Goal: Check status: Check status

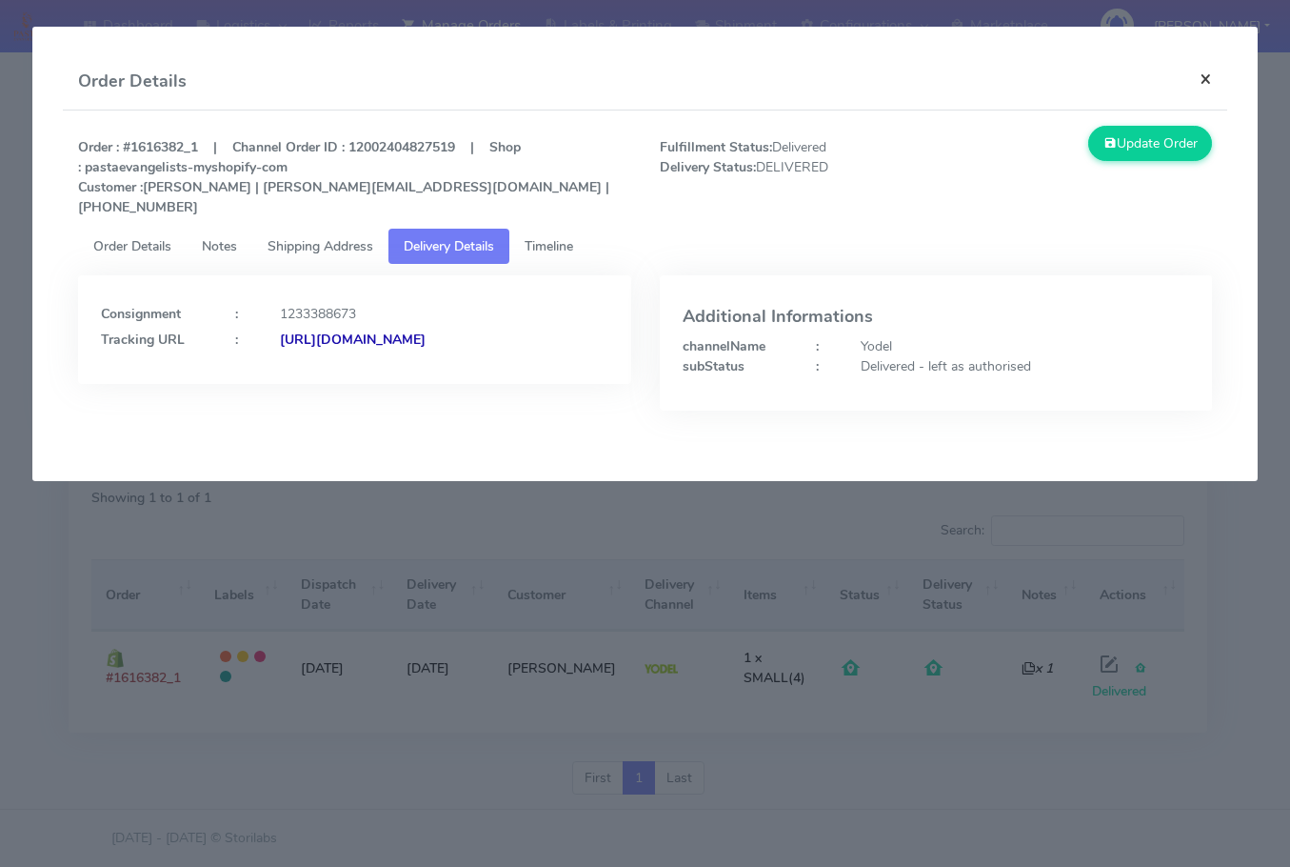
click at [1217, 79] on button "×" at bounding box center [1206, 78] width 43 height 50
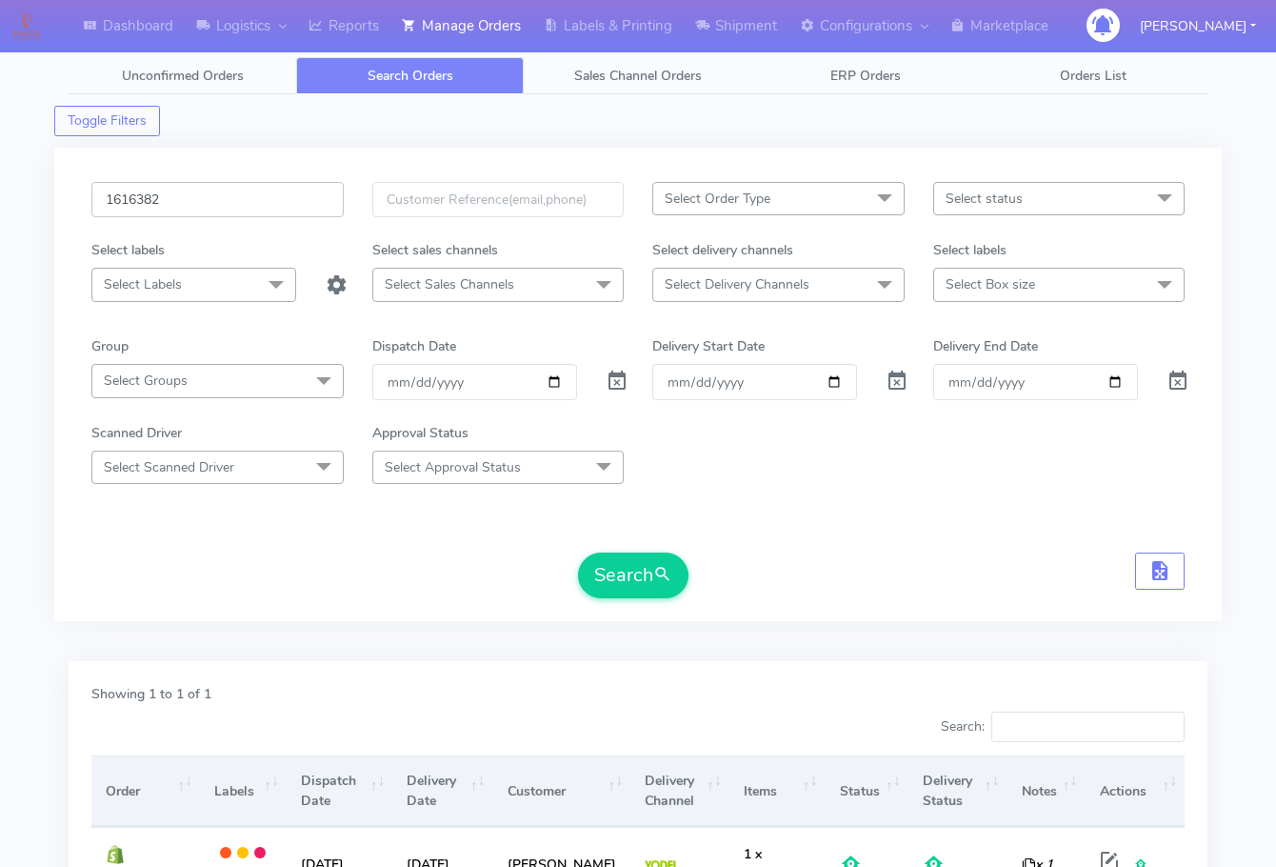
click at [192, 197] on input "1616382" at bounding box center [217, 199] width 252 height 35
paste input "5961"
click at [644, 581] on button "Search" at bounding box center [633, 575] width 110 height 46
click at [218, 205] on input "1615961" at bounding box center [217, 199] width 252 height 35
click at [254, 196] on input "1615961" at bounding box center [217, 199] width 252 height 35
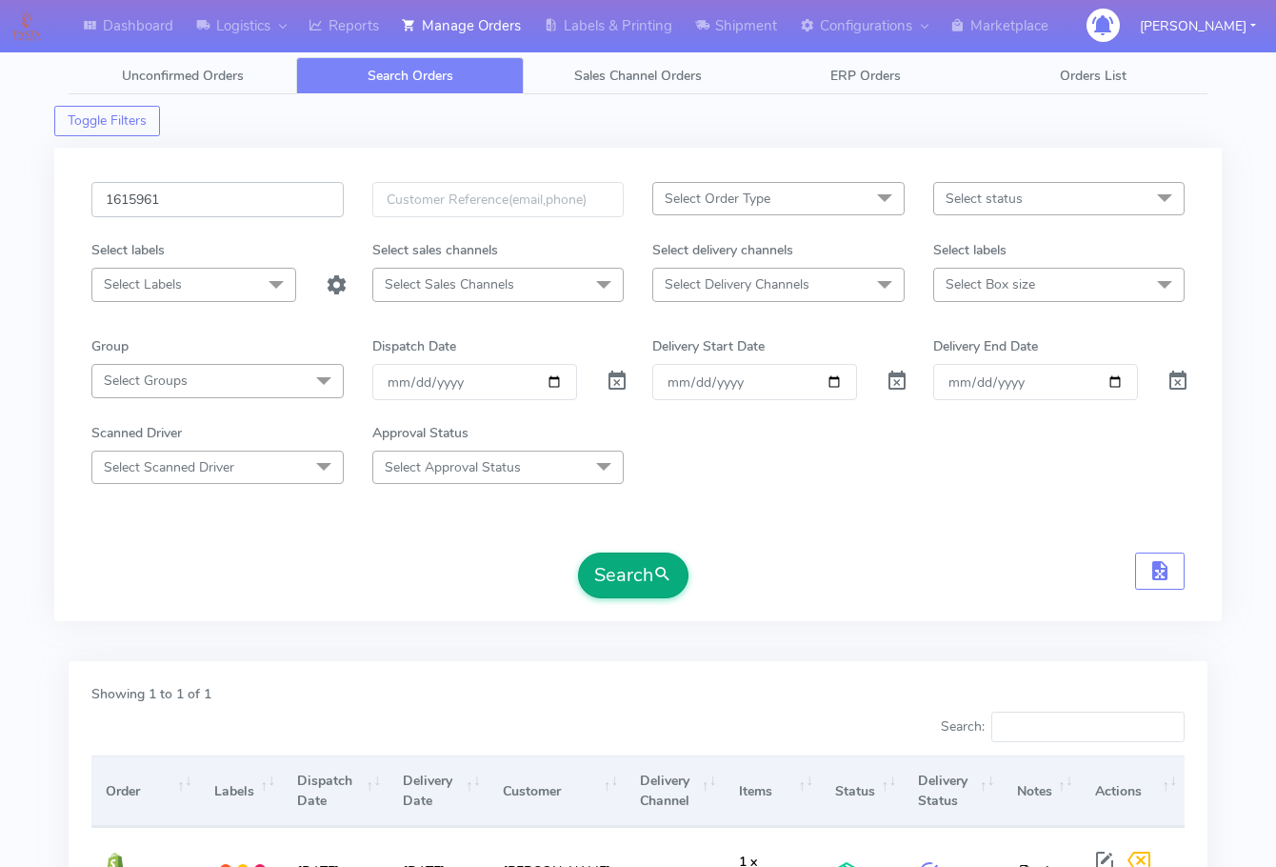
paste input "6440"
type input "1616440"
drag, startPoint x: 642, startPoint y: 571, endPoint x: 904, endPoint y: 616, distance: 265.7
click at [643, 572] on button "Search" at bounding box center [633, 575] width 110 height 46
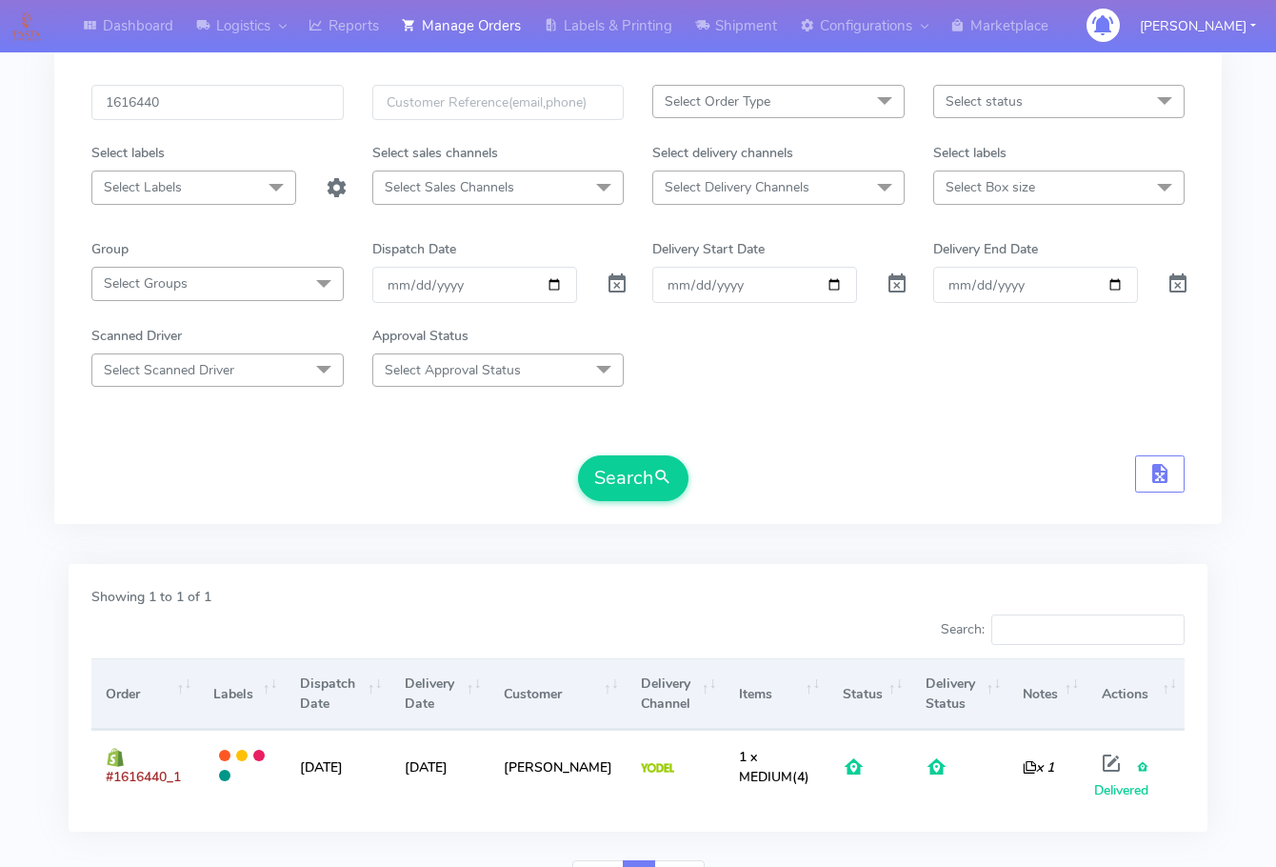
scroll to position [196, 0]
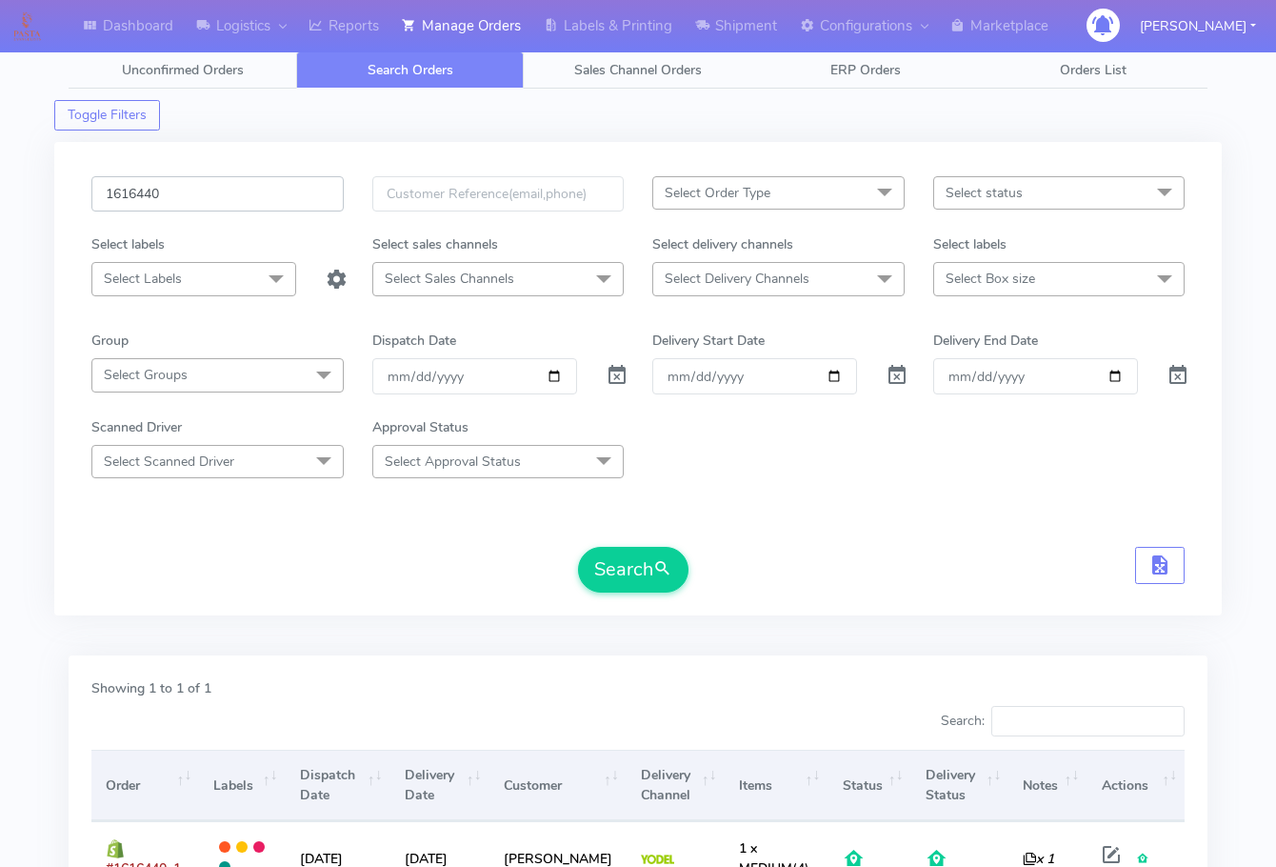
click at [215, 203] on input "1616440" at bounding box center [217, 193] width 252 height 35
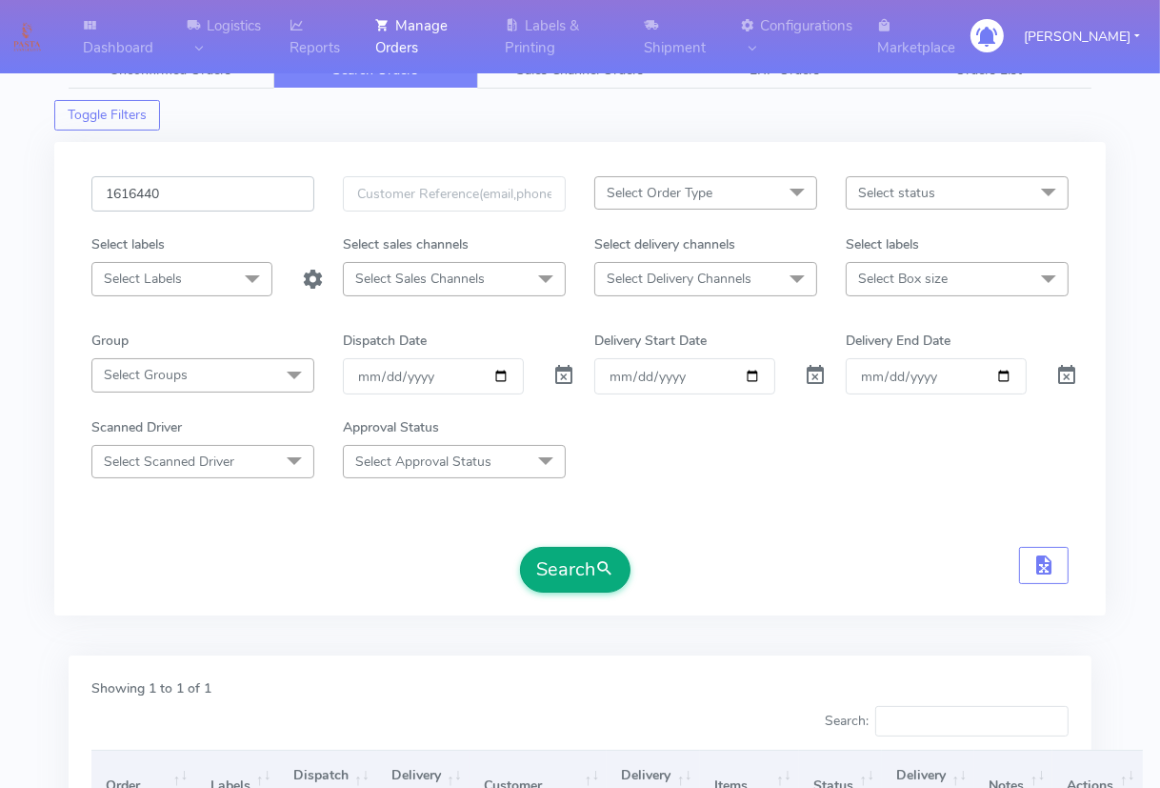
paste input "742"
type input "1616742"
click at [575, 571] on button "Search" at bounding box center [575, 570] width 110 height 46
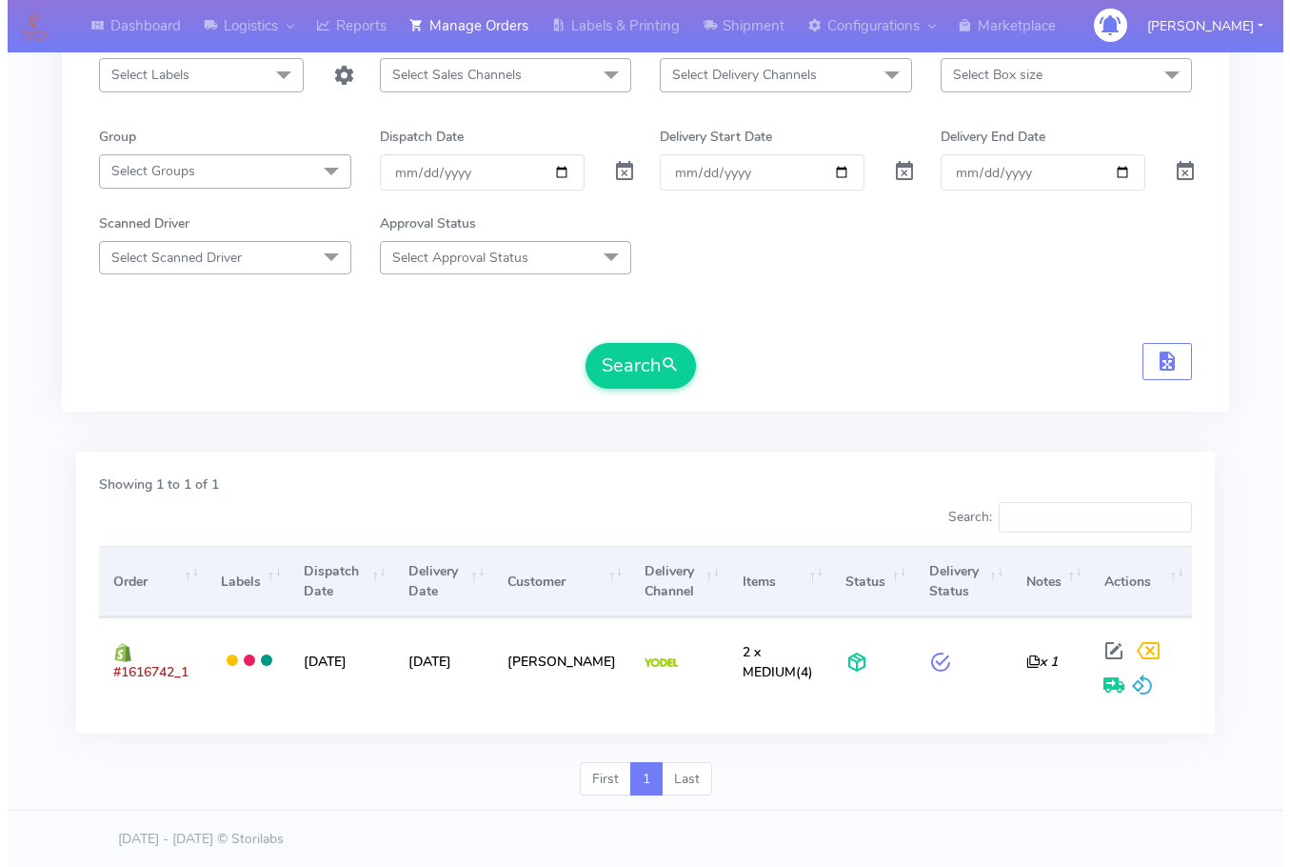
scroll to position [210, 0]
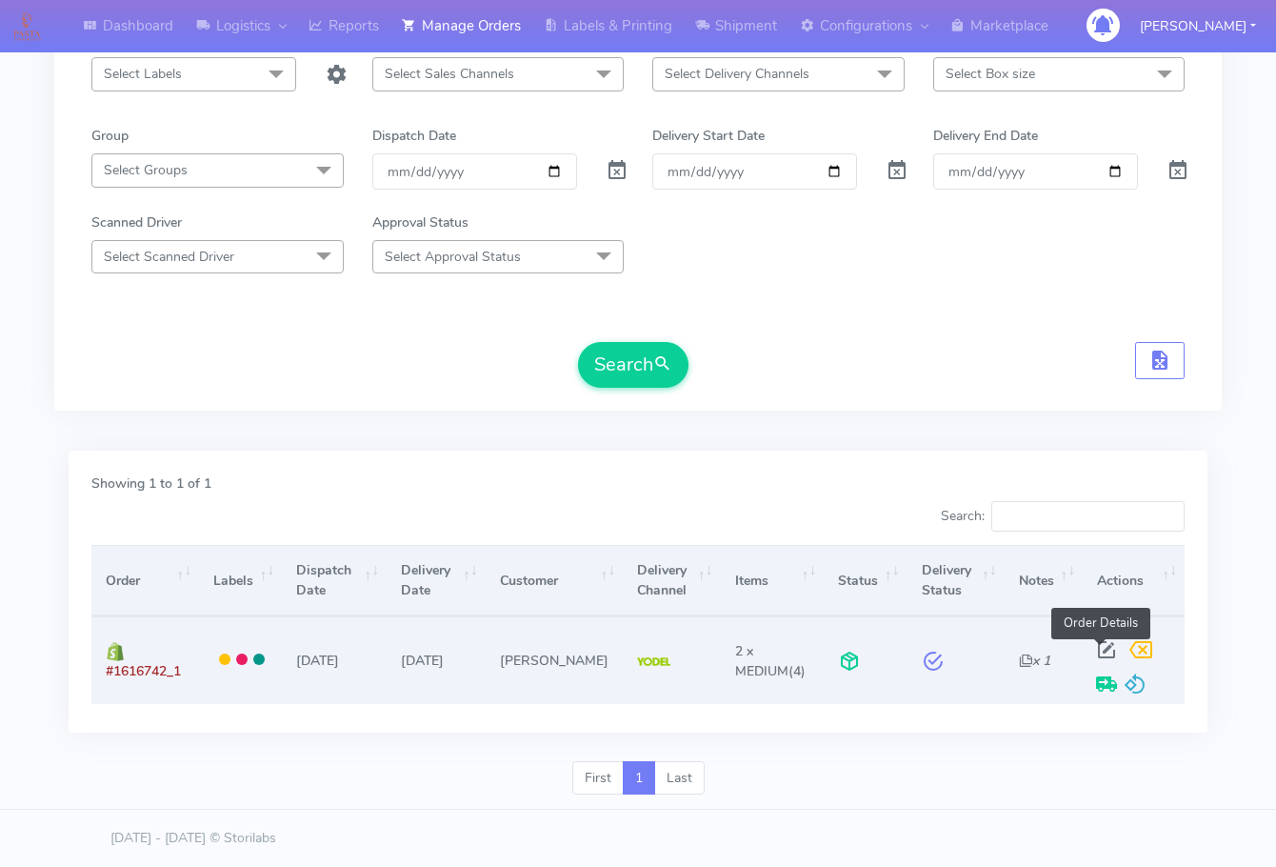
click at [1094, 649] on span at bounding box center [1107, 654] width 34 height 18
select select "5"
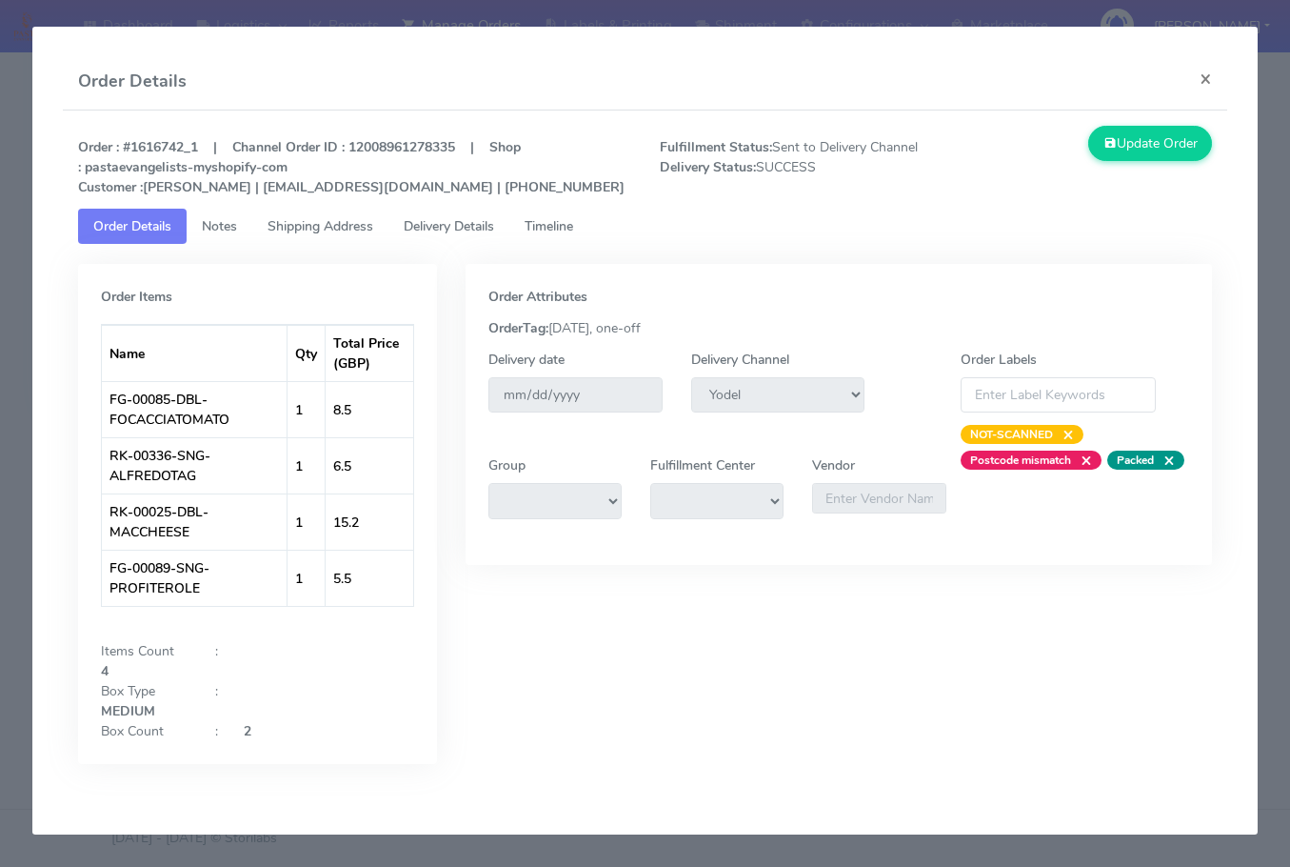
click at [310, 223] on span "Shipping Address" at bounding box center [321, 226] width 106 height 18
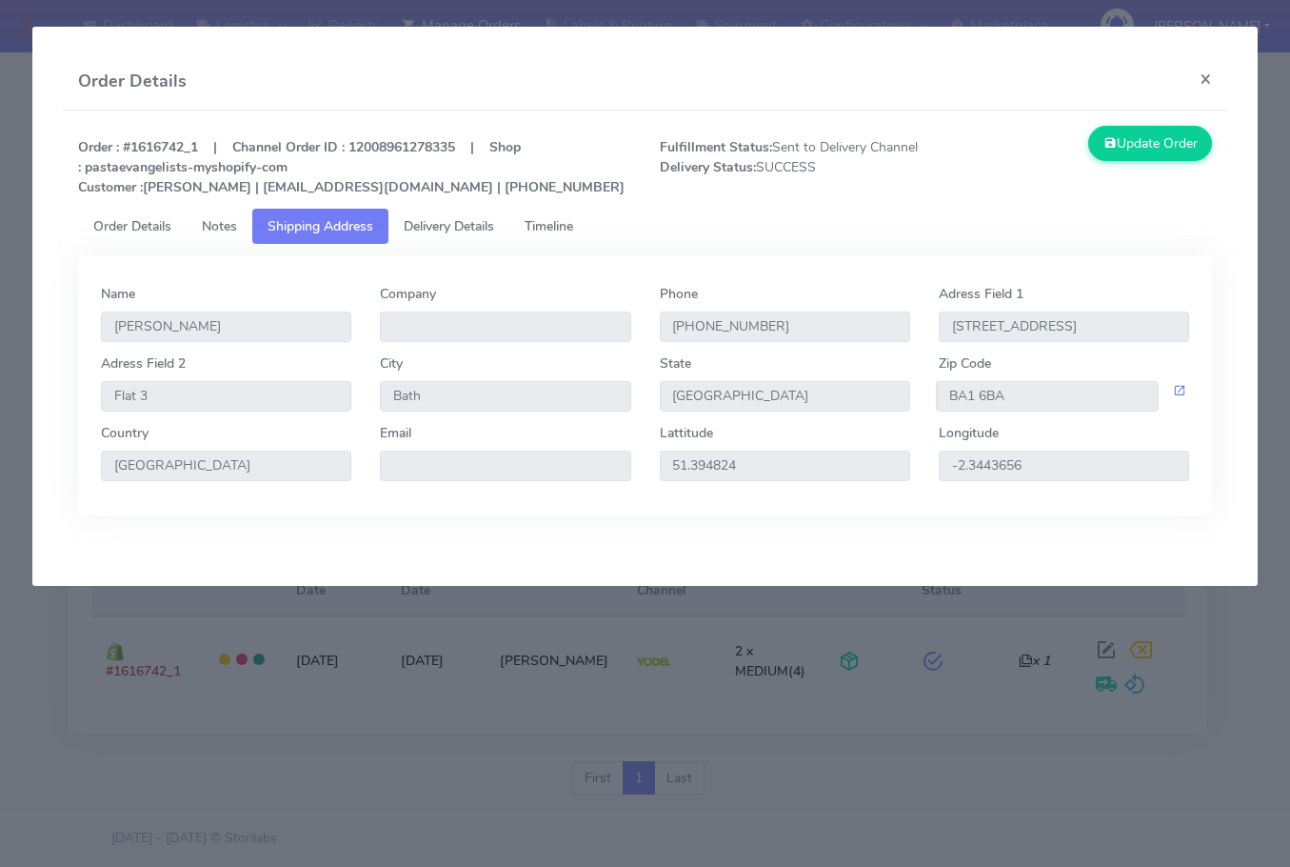
click at [470, 226] on span "Delivery Details" at bounding box center [449, 226] width 90 height 18
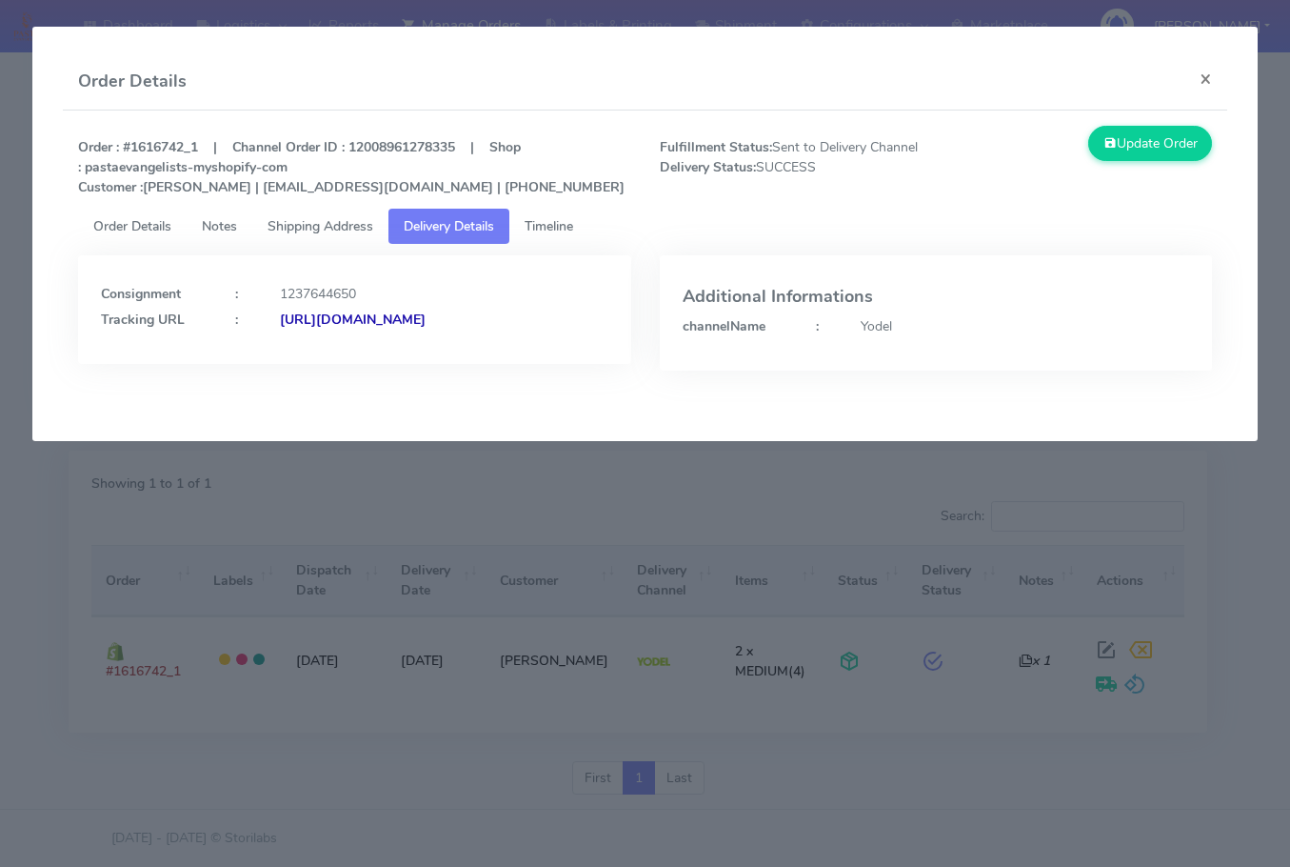
drag, startPoint x: 550, startPoint y: 381, endPoint x: 97, endPoint y: 388, distance: 452.4
click at [97, 388] on div "Consignment : 1237644650 Tracking URL : [URL][DOMAIN_NAME]" at bounding box center [354, 327] width 581 height 144
copy strong "[URL][DOMAIN_NAME]"
